Goal: Book appointment/travel/reservation

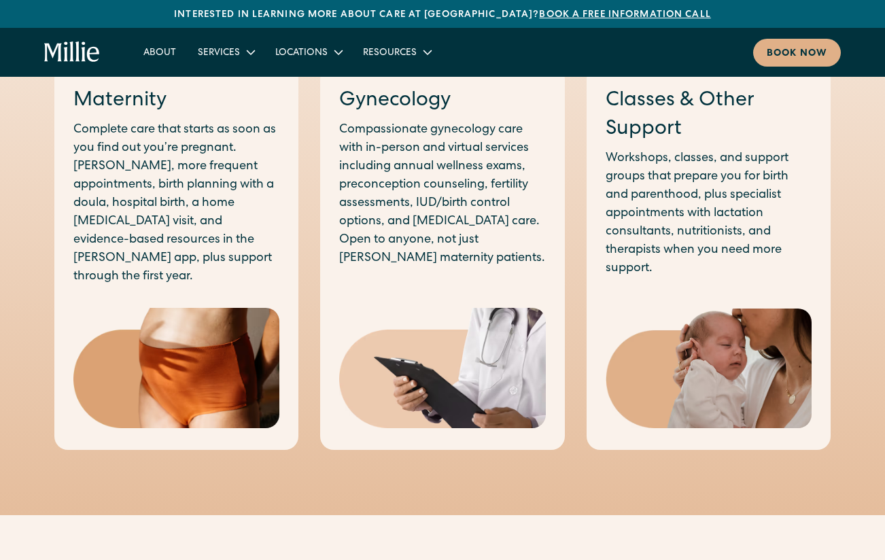
scroll to position [883, 0]
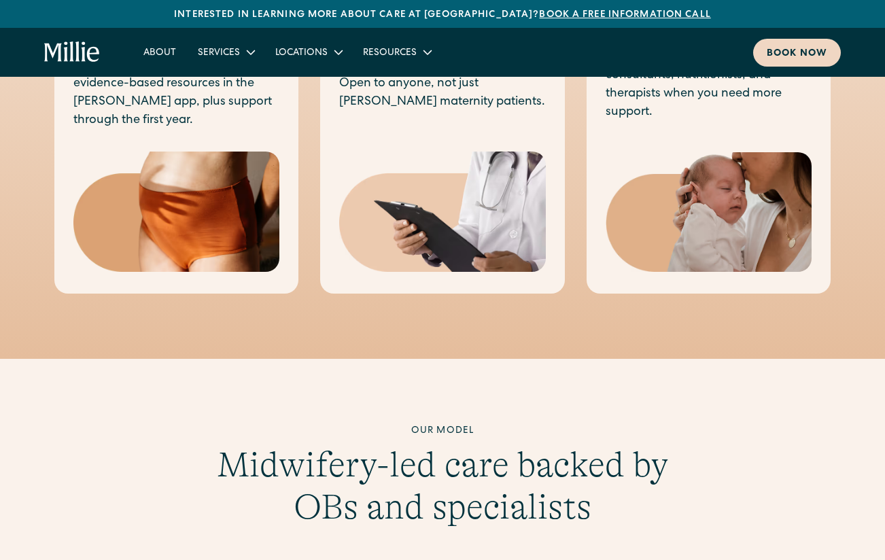
click at [777, 55] on div "Book now" at bounding box center [797, 54] width 60 height 14
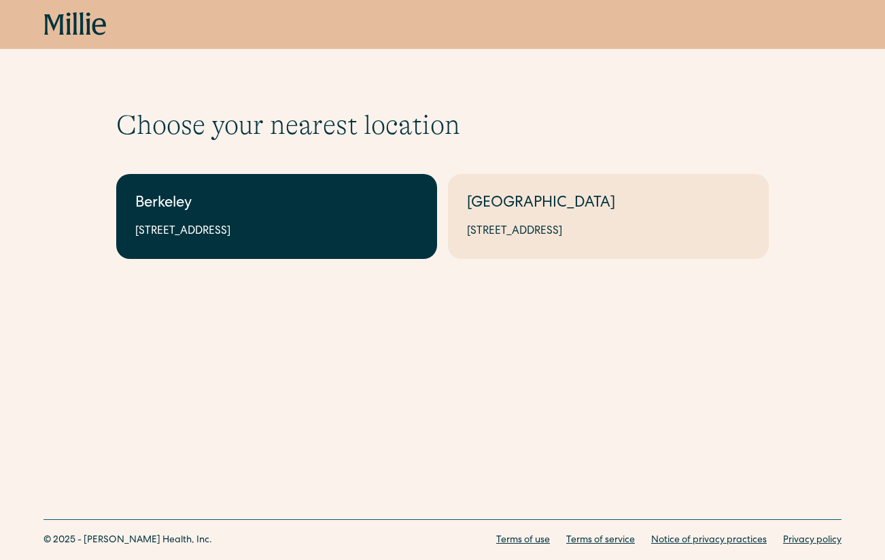
click at [194, 190] on link "Berkeley 2999 Regent St, Suite 524, Berkeley, CA 94705" at bounding box center [276, 216] width 321 height 85
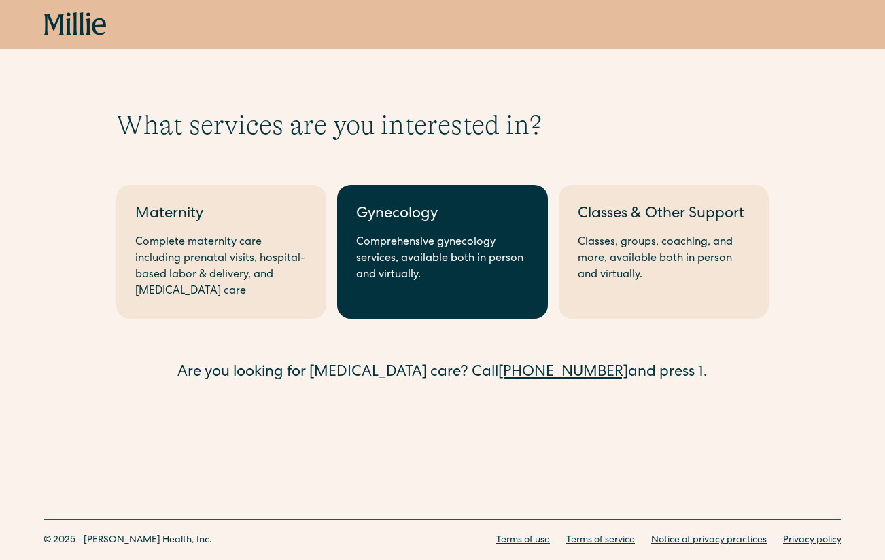
click at [442, 212] on div "Gynecology" at bounding box center [442, 215] width 172 height 22
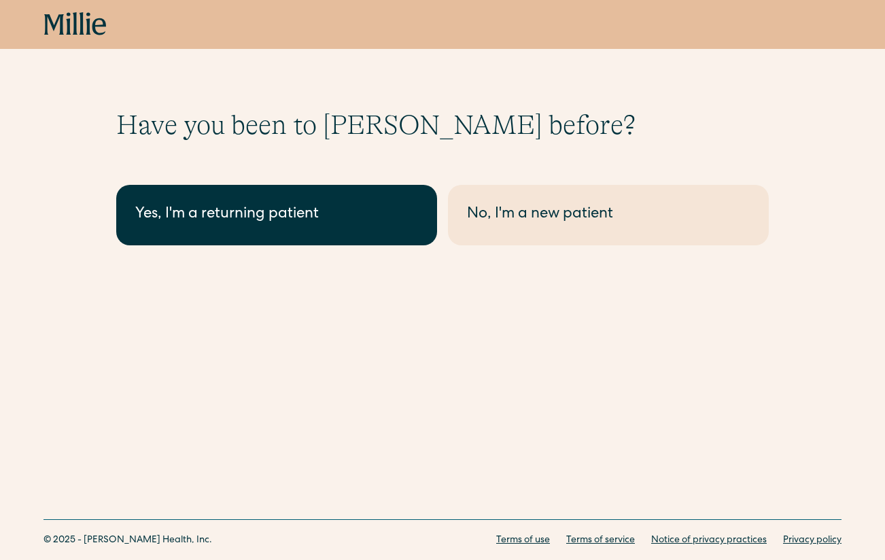
click at [314, 220] on div "Yes, I'm a returning patient" at bounding box center [276, 215] width 283 height 22
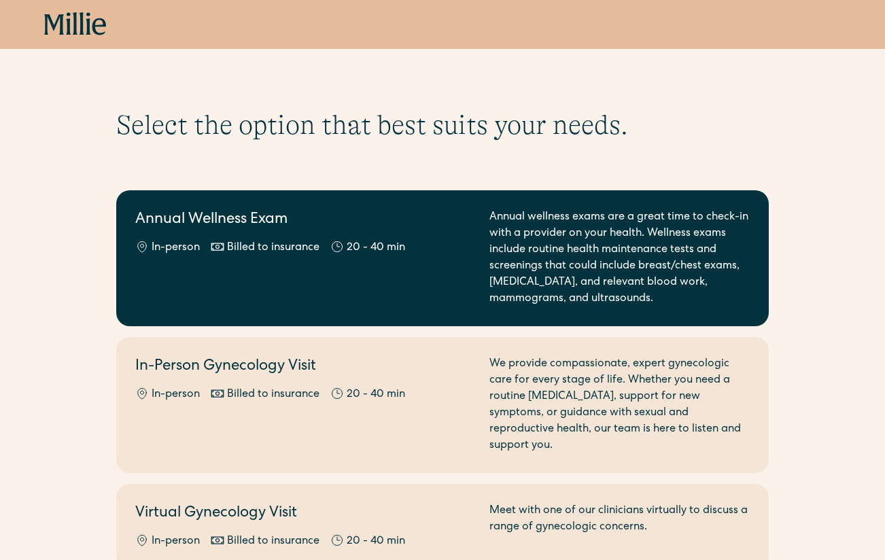
click at [479, 249] on div "Annual Wellness Exam In-person Billed to insurance 20 - 40 min Annual wellness …" at bounding box center [442, 258] width 614 height 98
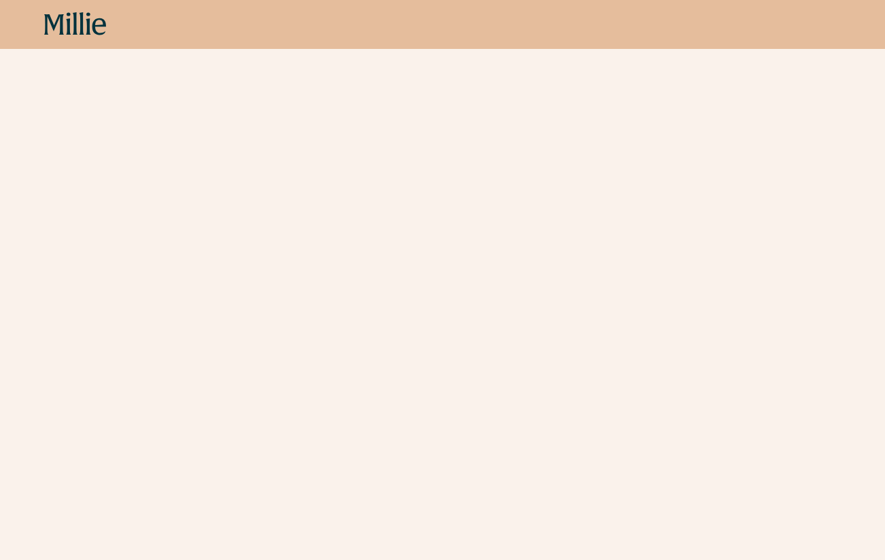
scroll to position [282, 0]
click at [790, 376] on div "Schedule your appointment This below only shows on maternity + location Materni…" at bounding box center [442, 168] width 885 height 683
drag, startPoint x: 822, startPoint y: 388, endPoint x: 811, endPoint y: 387, distance: 10.9
click at [822, 387] on div "Schedule your appointment This below only shows on maternity + location Materni…" at bounding box center [442, 246] width 885 height 683
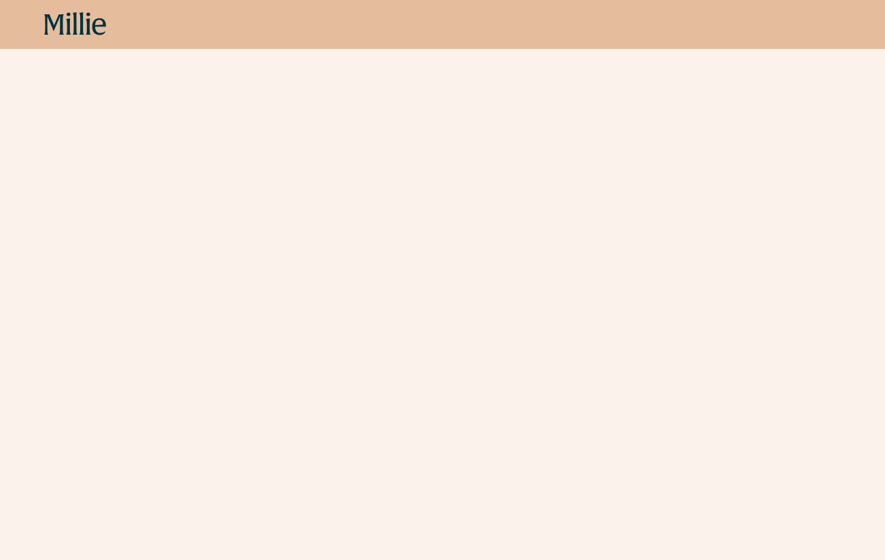
click at [811, 339] on div "Schedule your appointment This below only shows on maternity + location Materni…" at bounding box center [442, 246] width 885 height 683
click at [808, 188] on div "Schedule your appointment This below only shows on maternity + location Materni…" at bounding box center [442, 246] width 885 height 683
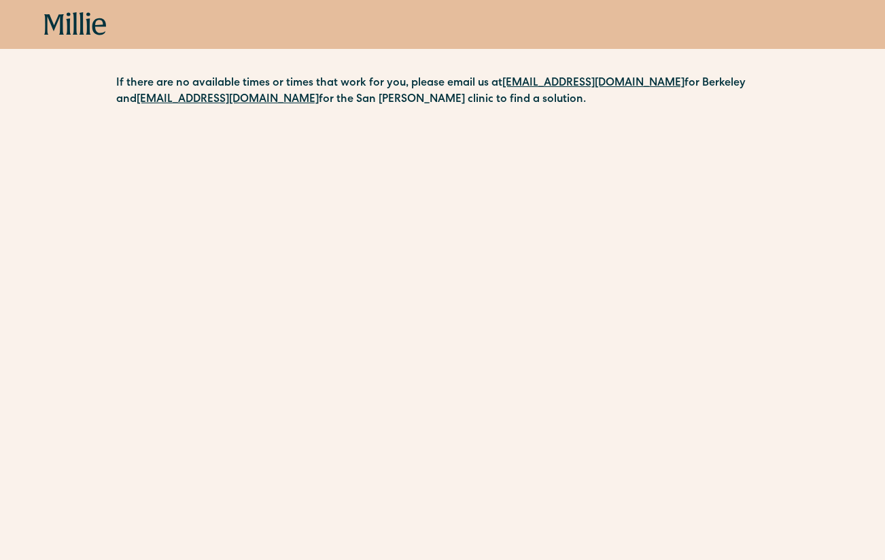
scroll to position [0, 0]
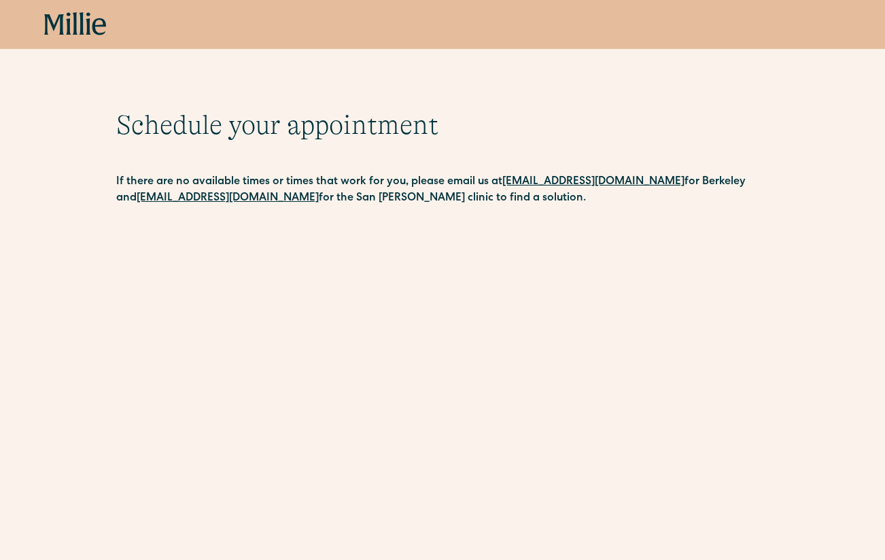
click at [65, 38] on div "Book now" at bounding box center [442, 24] width 885 height 49
click at [70, 29] on icon at bounding box center [75, 24] width 63 height 24
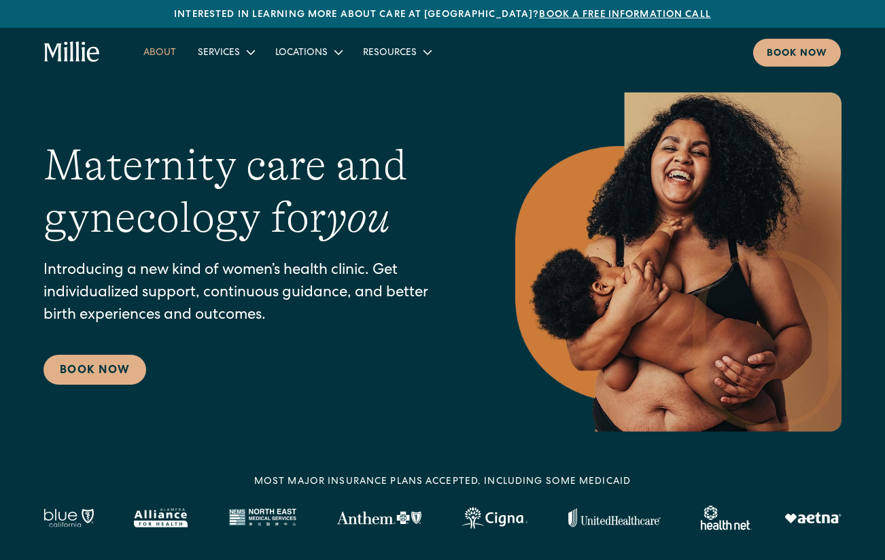
click at [163, 49] on link "About" at bounding box center [160, 52] width 54 height 22
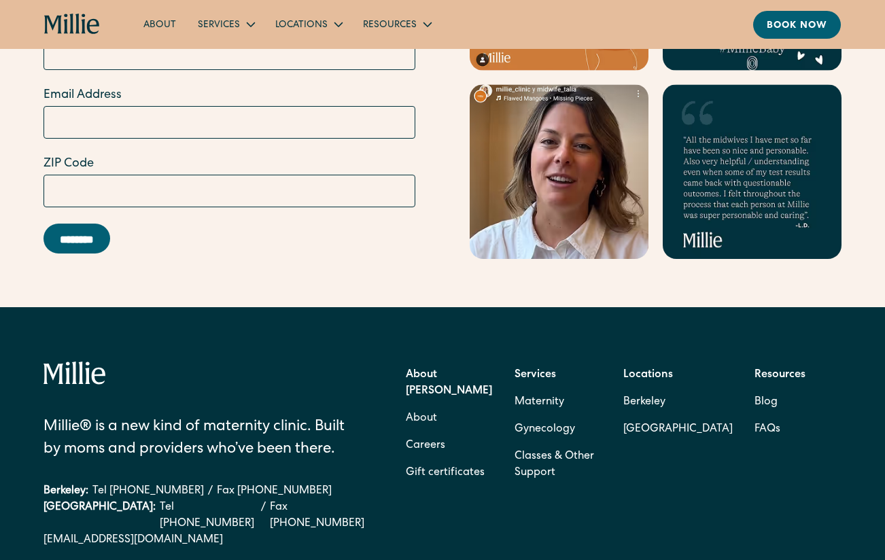
scroll to position [4328, 0]
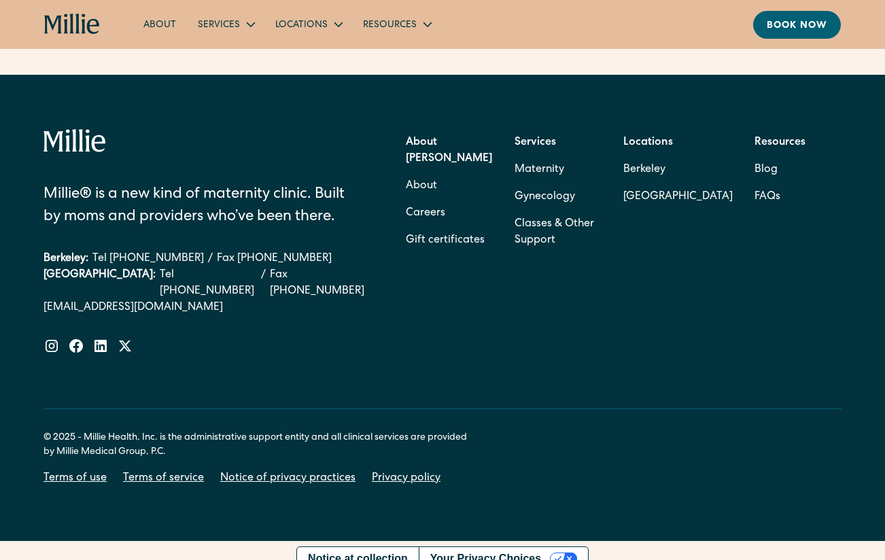
click at [730, 301] on div "[PERSON_NAME]® is a new kind of maternity clinic. Built by moms and providers w…" at bounding box center [442, 241] width 798 height 225
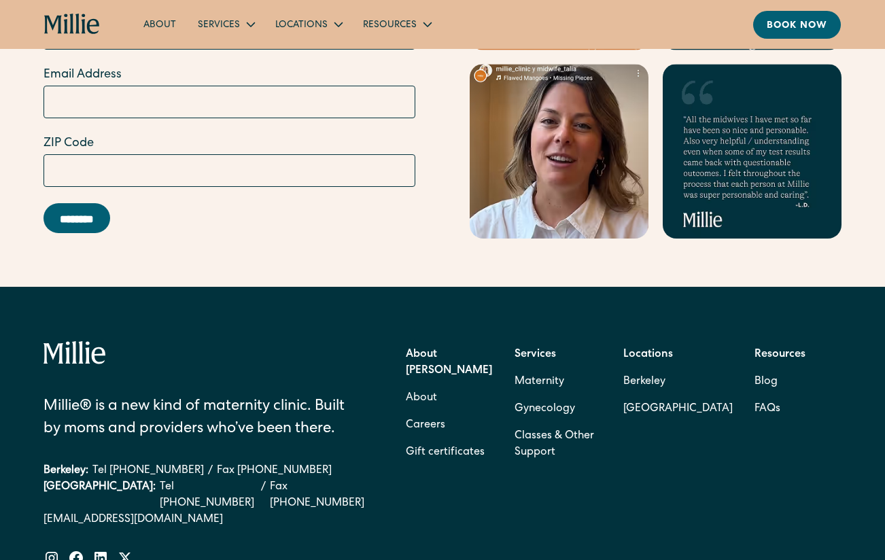
scroll to position [4124, 0]
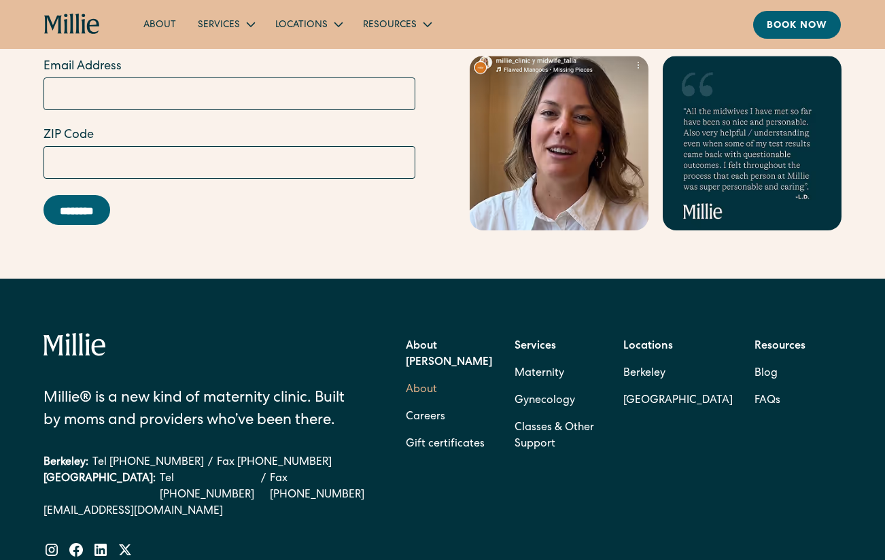
click at [417, 376] on link "About" at bounding box center [421, 389] width 31 height 27
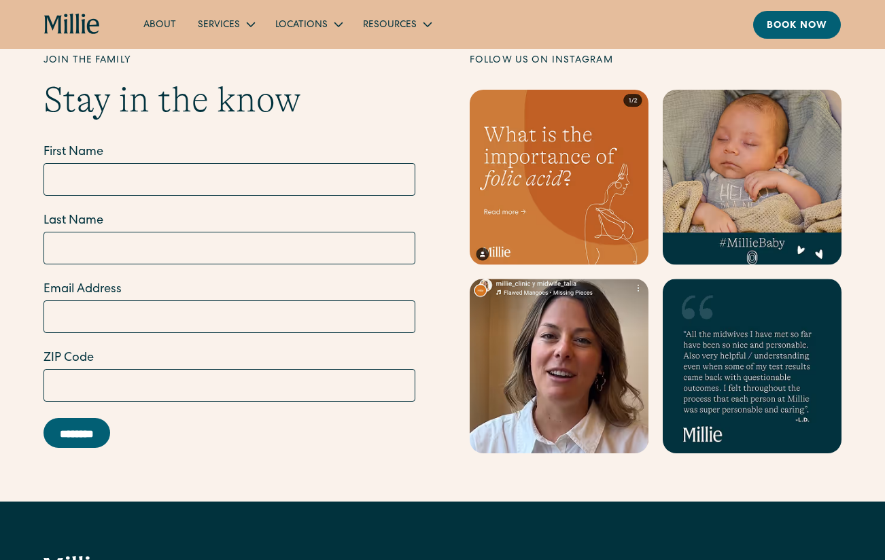
scroll to position [4328, 0]
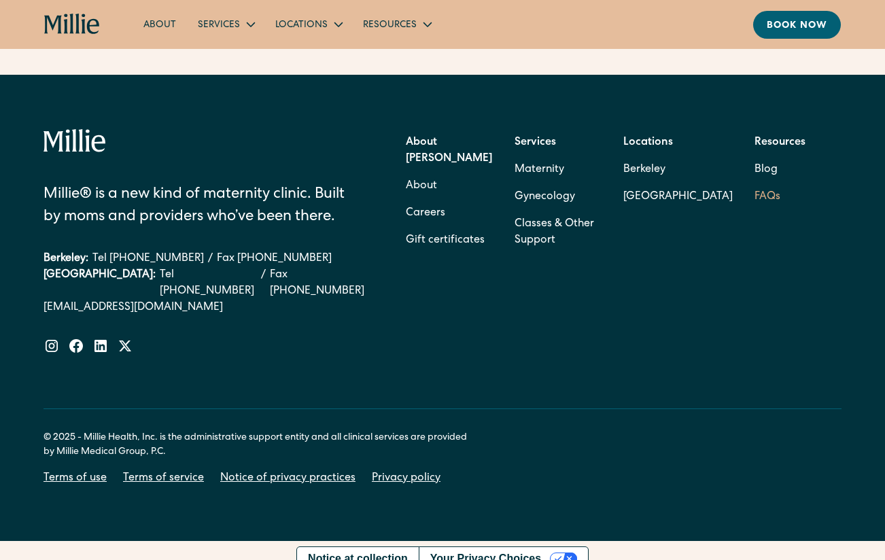
click at [758, 196] on link "FAQs" at bounding box center [767, 196] width 26 height 27
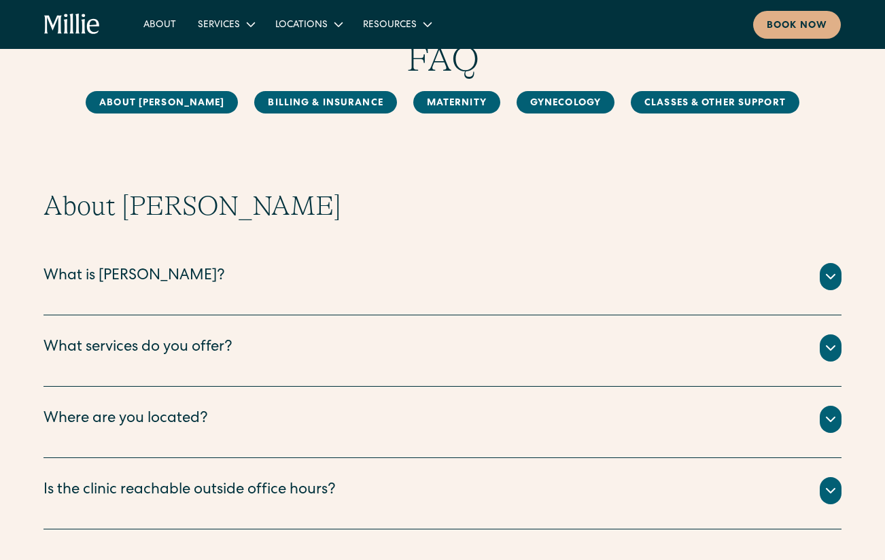
scroll to position [136, 0]
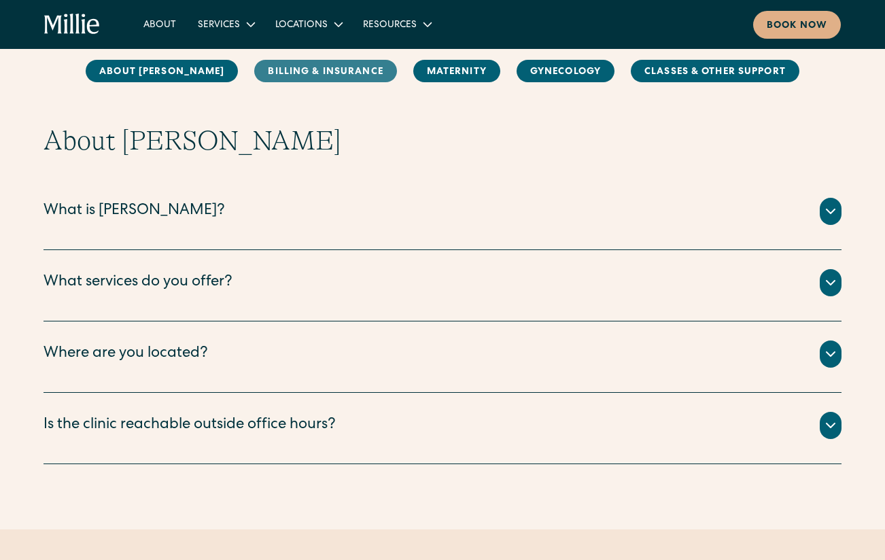
click at [321, 71] on link "Billing & Insurance" at bounding box center [325, 71] width 142 height 22
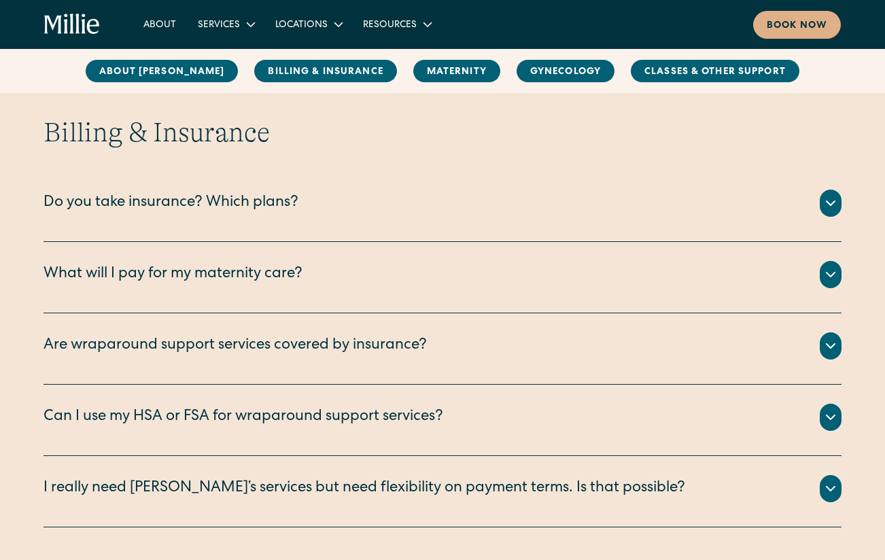
scroll to position [622, 0]
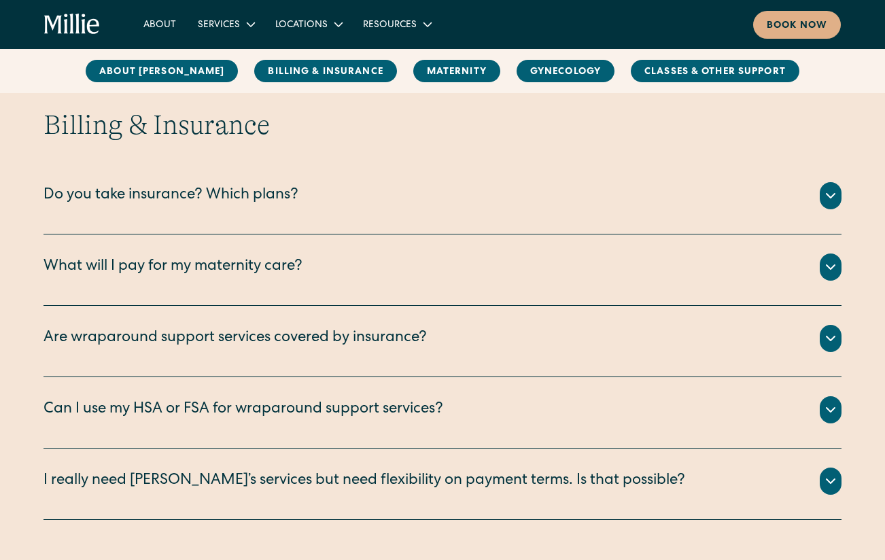
click at [262, 193] on div "Do you take insurance? Which plans?" at bounding box center [170, 196] width 255 height 22
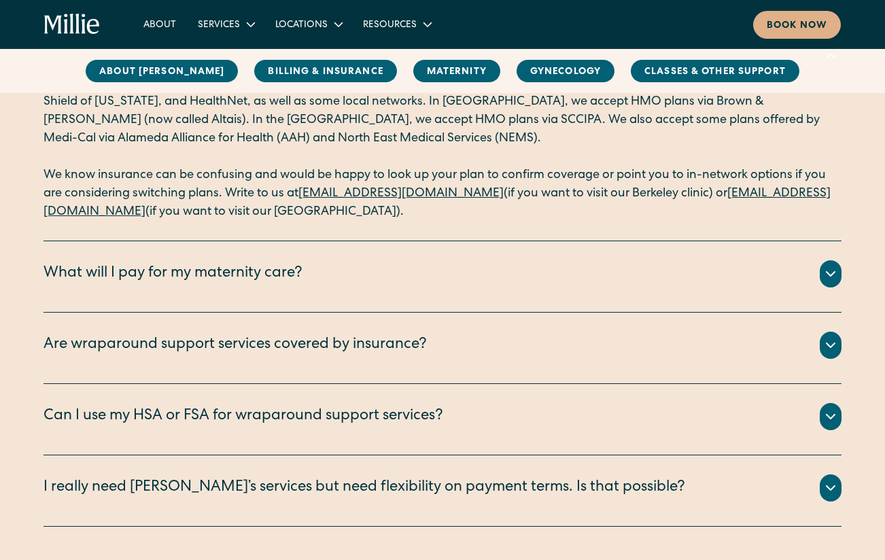
scroll to position [826, 0]
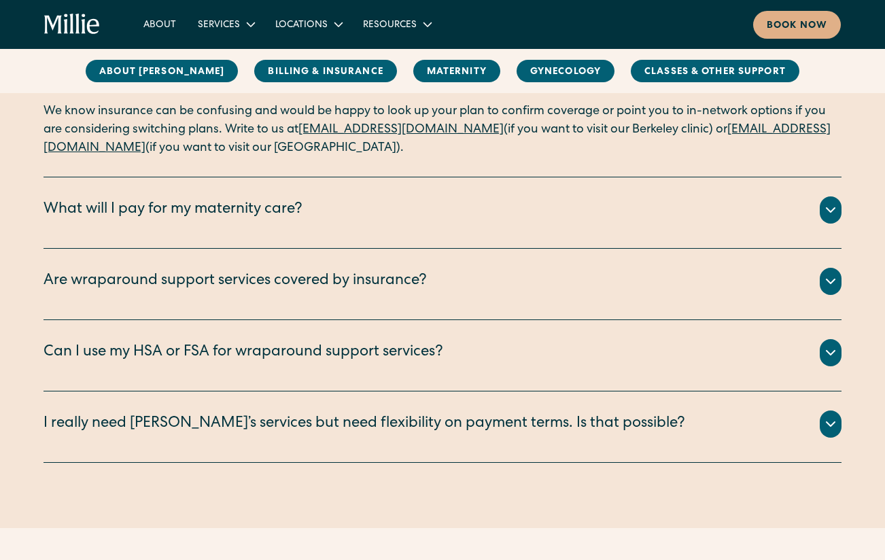
click at [793, 207] on div "What will I pay for my maternity care?" at bounding box center [442, 209] width 798 height 27
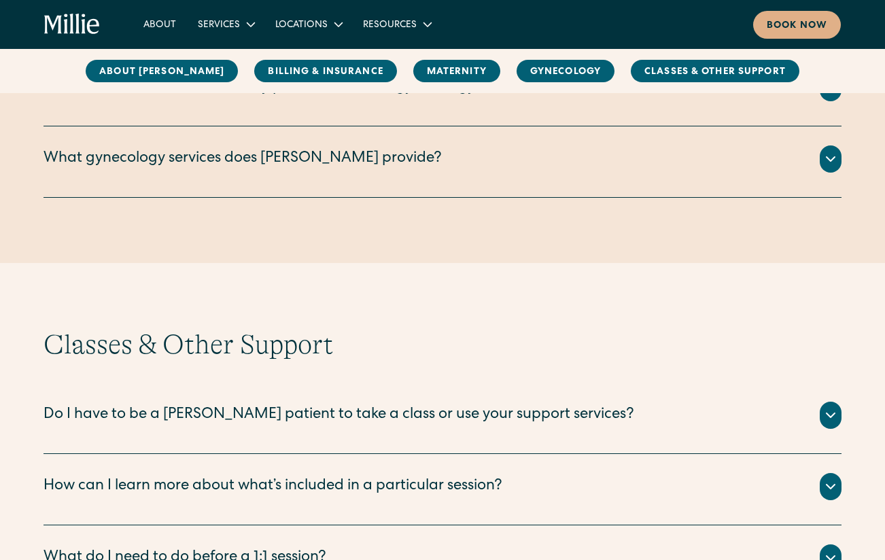
scroll to position [2661, 0]
